Goal: Communication & Community: Answer question/provide support

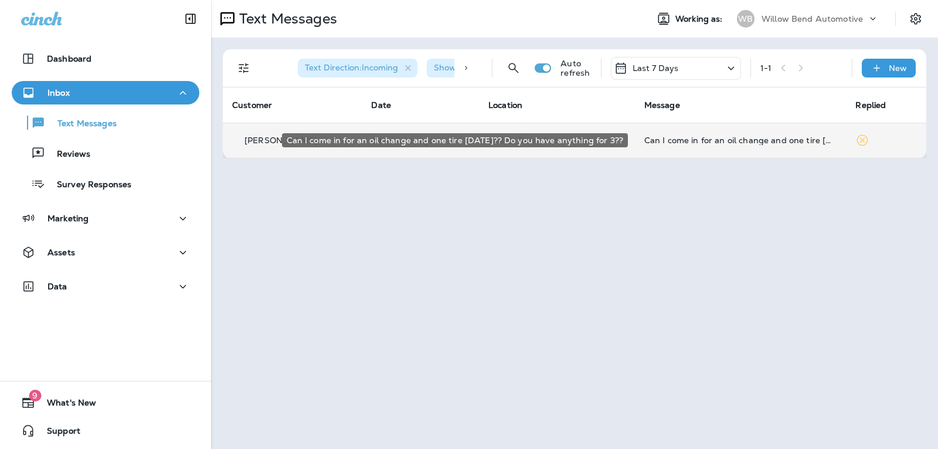
click at [732, 141] on div "Can I come in for an oil change and one tire [DATE]?? Do you have anything for …" at bounding box center [741, 139] width 193 height 9
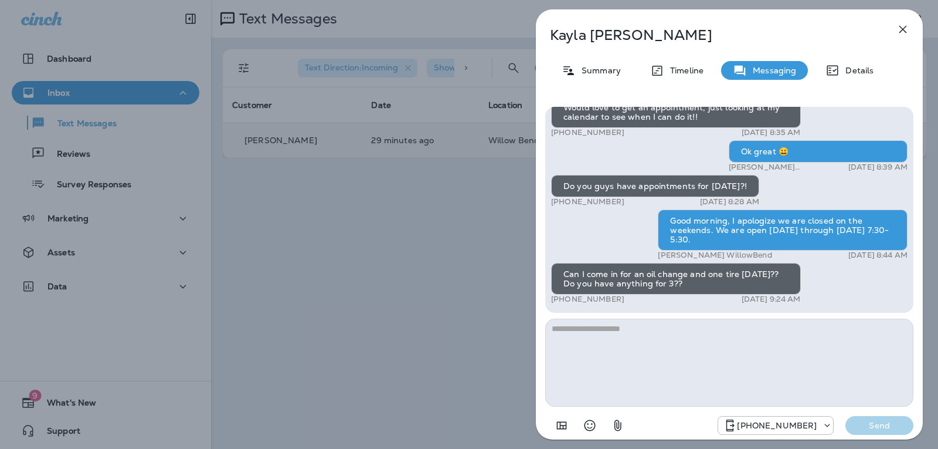
click at [654, 340] on textarea at bounding box center [729, 362] width 368 height 88
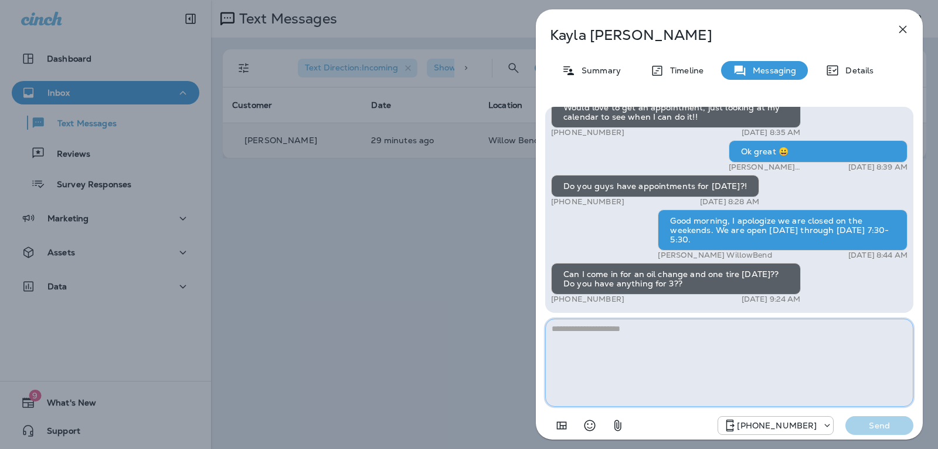
click at [629, 337] on textarea at bounding box center [729, 362] width 368 height 88
type textarea "*"
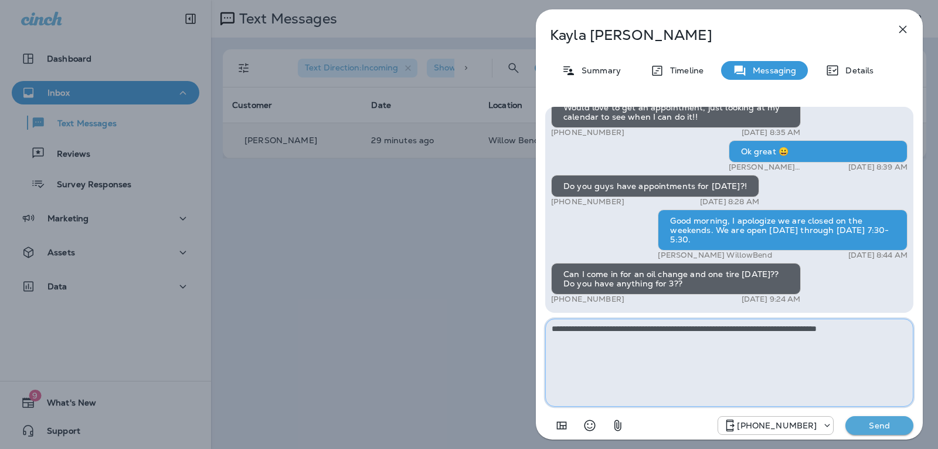
type textarea "**********"
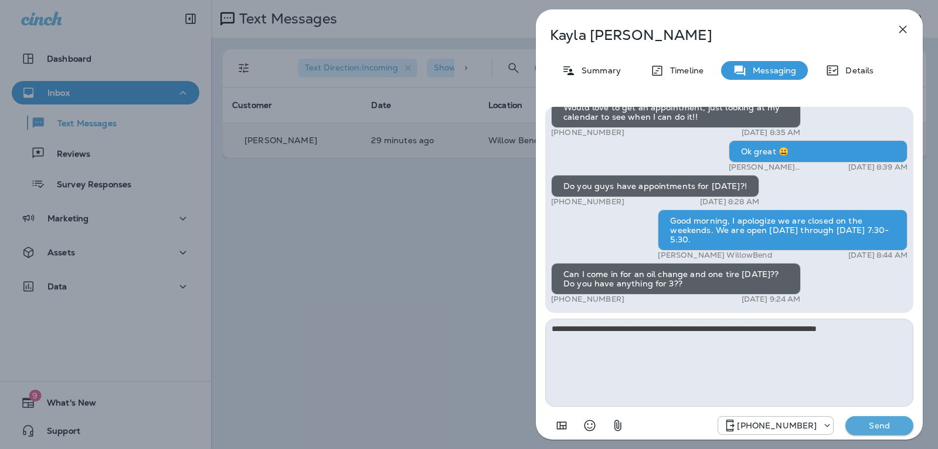
click at [889, 422] on p "Send" at bounding box center [879, 425] width 49 height 11
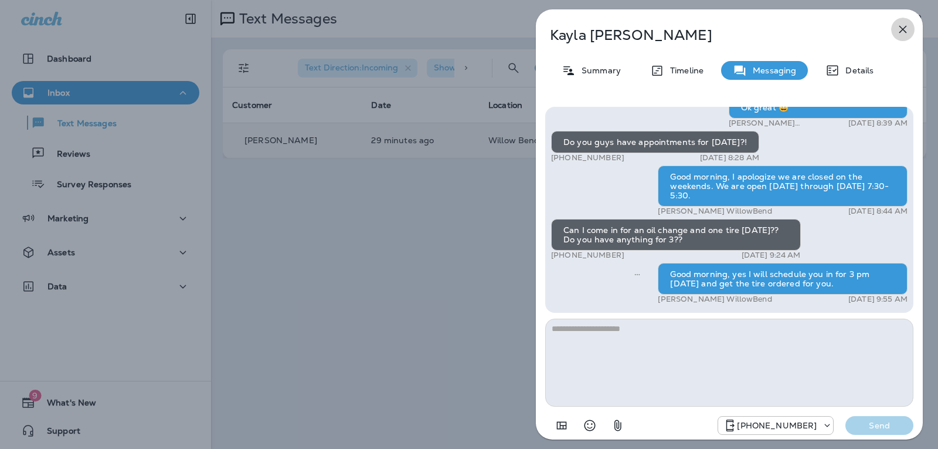
click at [906, 23] on icon "button" at bounding box center [903, 29] width 14 height 14
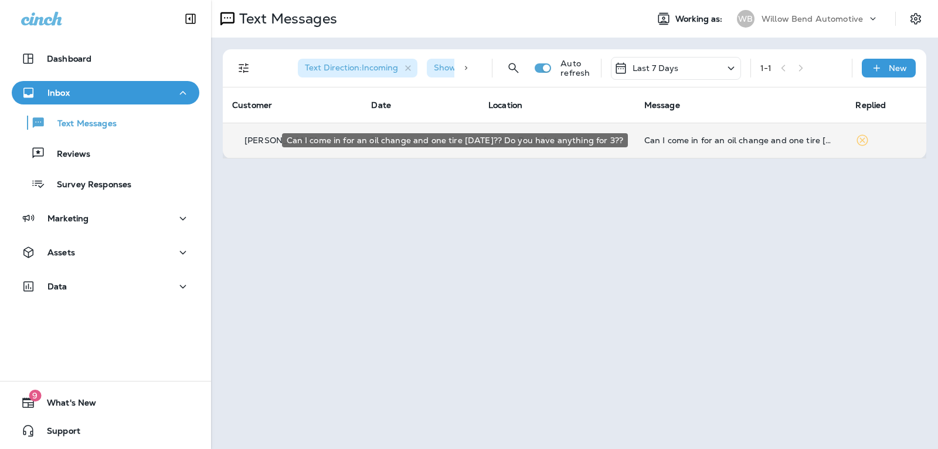
click at [754, 141] on div "Can I come in for an oil change and one tire [DATE]?? Do you have anything for …" at bounding box center [741, 139] width 193 height 9
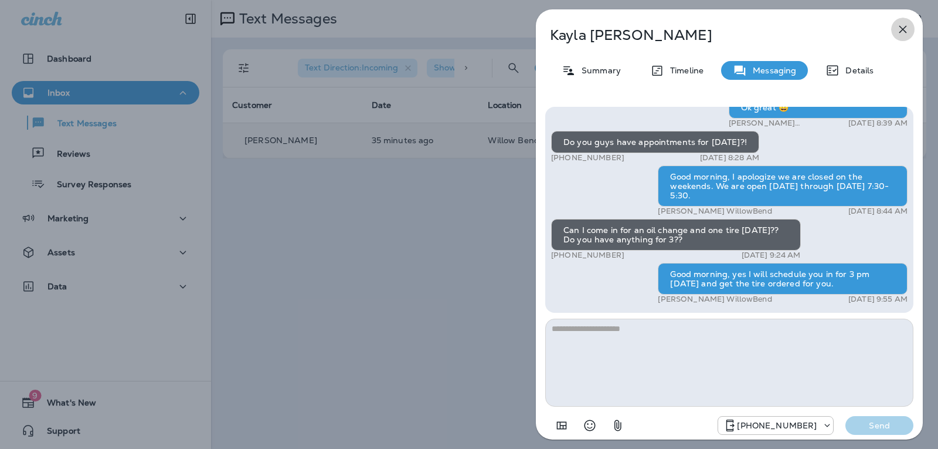
click at [906, 32] on icon "button" at bounding box center [904, 30] width 8 height 8
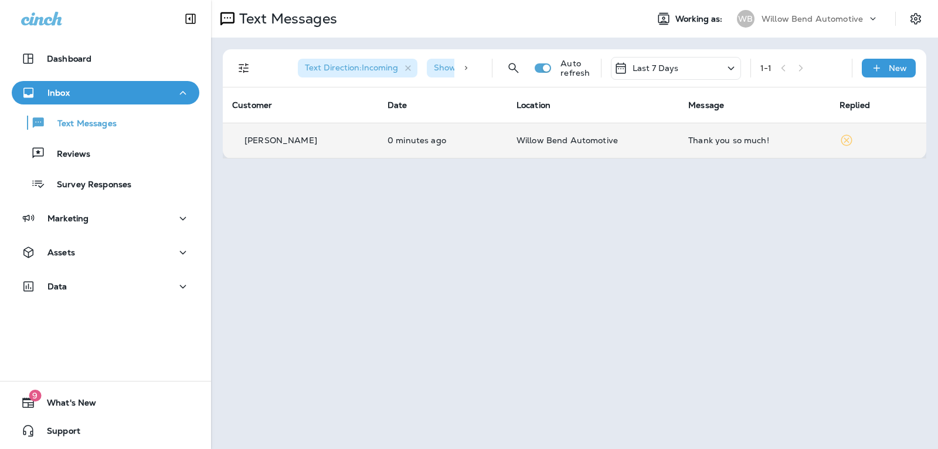
click at [752, 147] on td "Thank you so much!" at bounding box center [754, 140] width 151 height 35
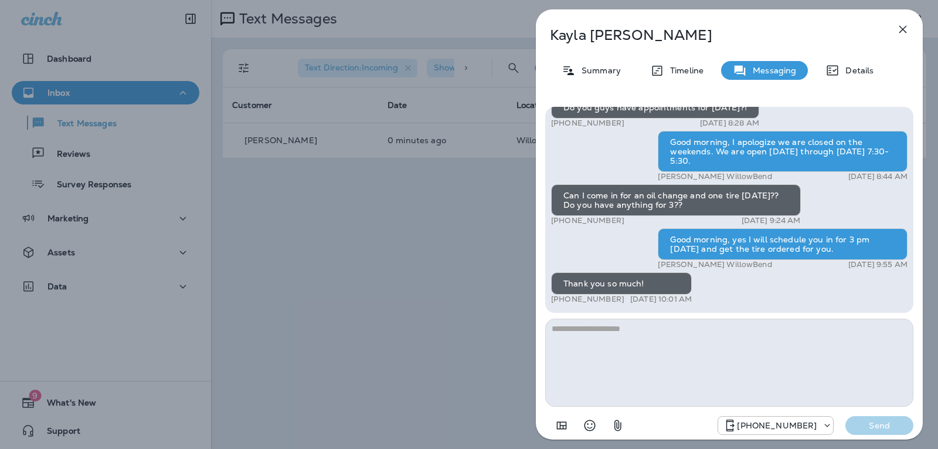
click at [642, 337] on textarea at bounding box center [729, 362] width 368 height 88
type textarea "**********"
click at [894, 433] on button "Send" at bounding box center [880, 425] width 68 height 19
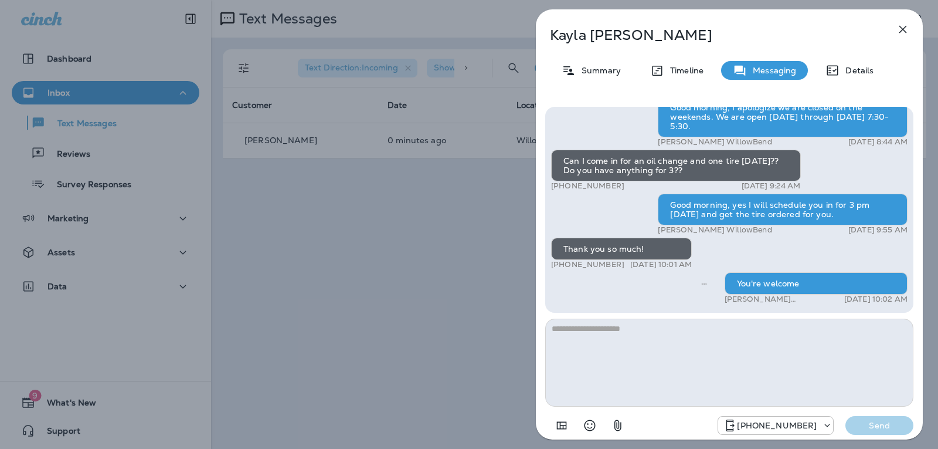
click at [900, 27] on icon "button" at bounding box center [903, 29] width 14 height 14
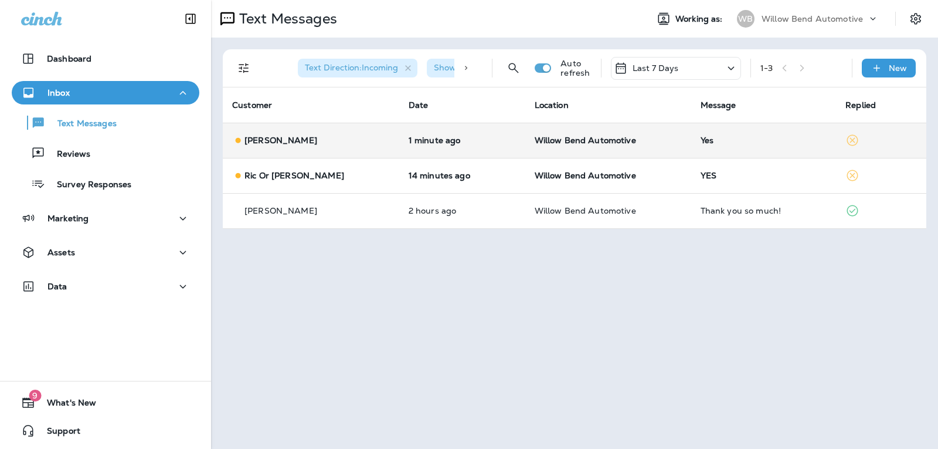
click at [714, 135] on div "Yes" at bounding box center [764, 139] width 126 height 9
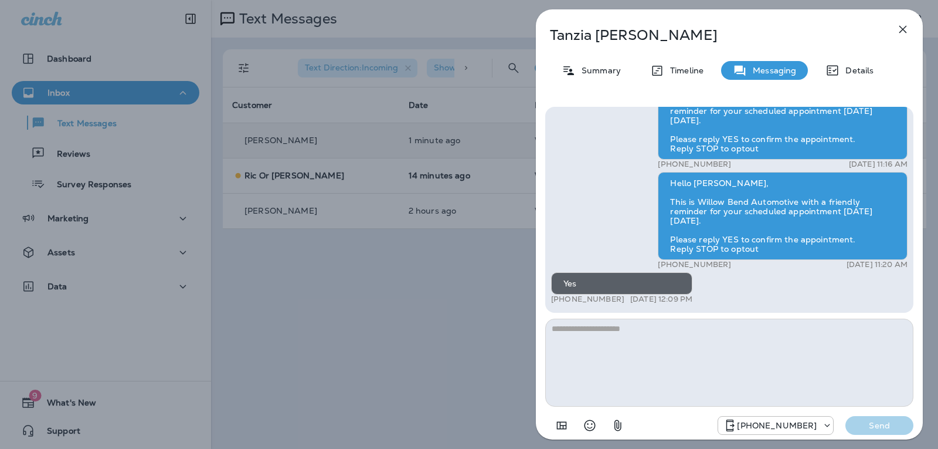
click at [653, 337] on textarea at bounding box center [729, 362] width 368 height 88
type textarea "*"
type textarea "**********"
click at [880, 425] on p "Send" at bounding box center [879, 425] width 49 height 11
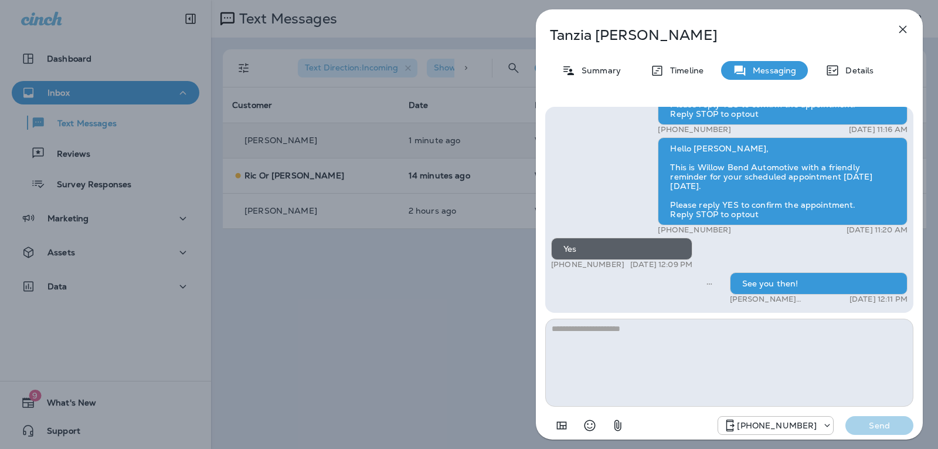
click at [911, 29] on button "button" at bounding box center [902, 29] width 23 height 23
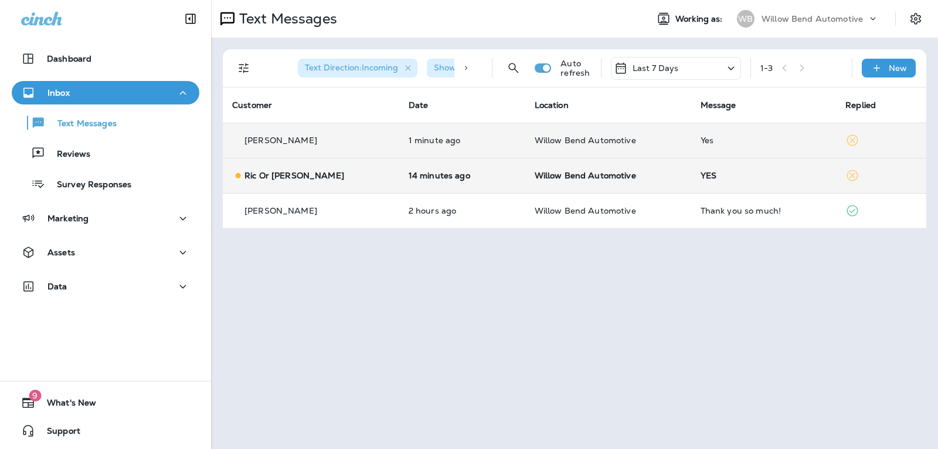
click at [720, 181] on td "YES" at bounding box center [763, 175] width 145 height 35
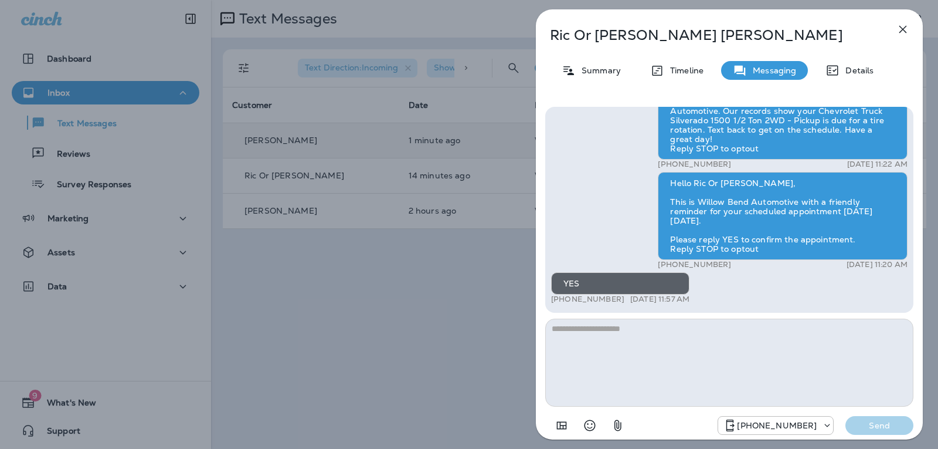
click at [631, 347] on textarea at bounding box center [729, 362] width 368 height 88
type textarea "**********"
click at [860, 422] on p "Send" at bounding box center [879, 425] width 49 height 11
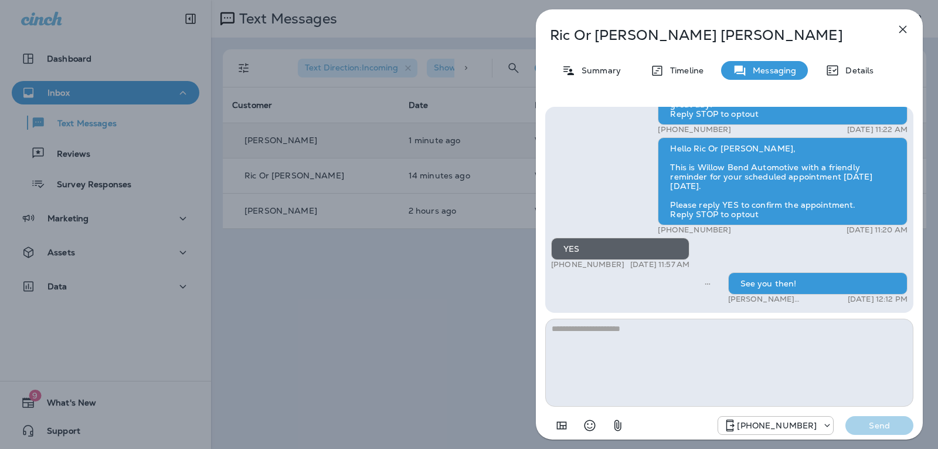
click at [906, 30] on icon "button" at bounding box center [903, 29] width 14 height 14
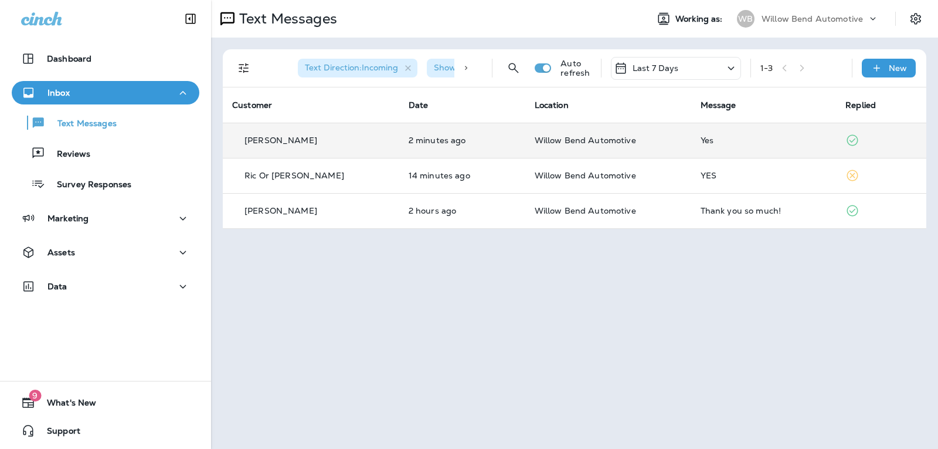
click at [662, 66] on p "Last 7 Days" at bounding box center [656, 67] width 46 height 9
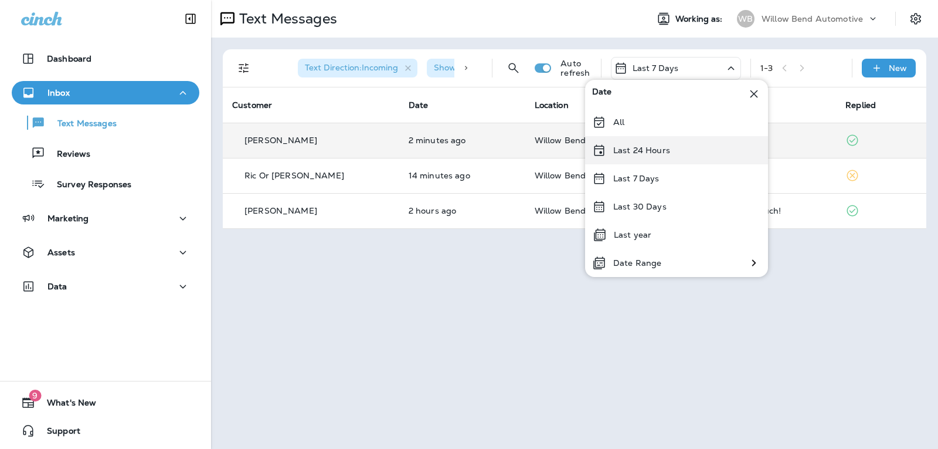
click at [672, 143] on div "Last 24 Hours" at bounding box center [676, 150] width 183 height 28
